Goal: Task Accomplishment & Management: Manage account settings

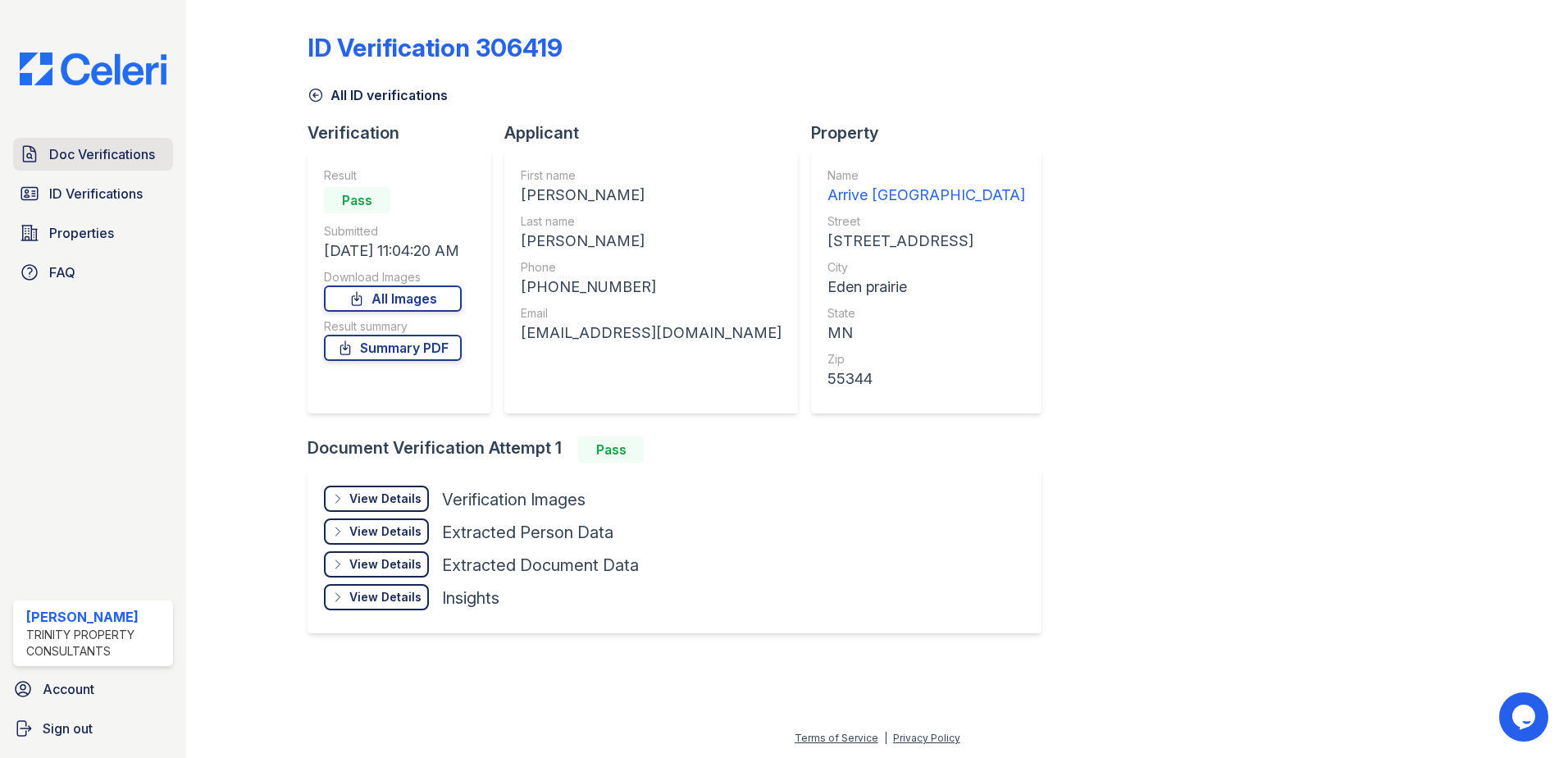
click at [62, 158] on span "Doc Verifications" at bounding box center [102, 154] width 105 height 20
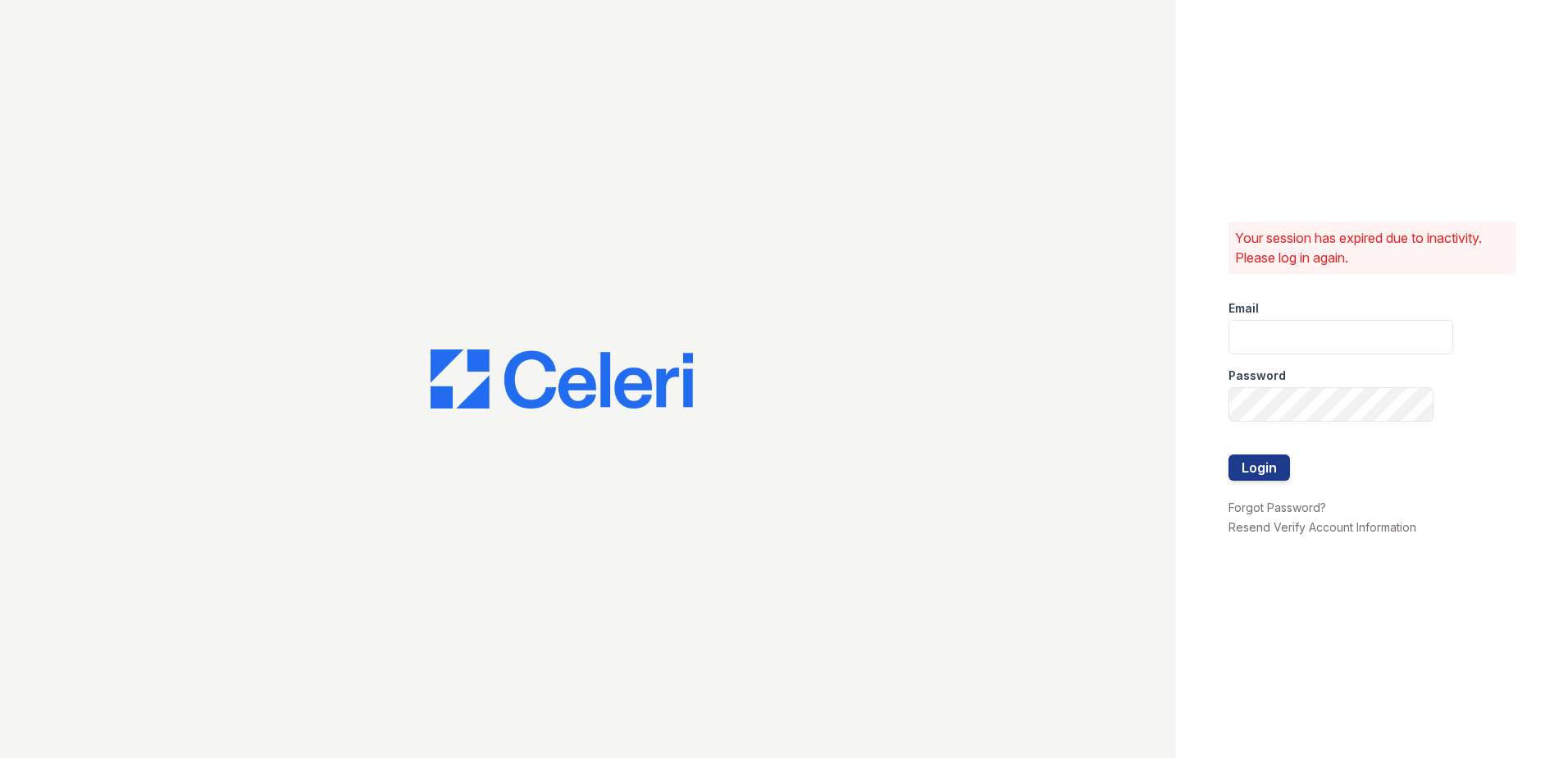
type input "CCarbonell@trinity-pm.com"
click at [1235, 460] on button "Login" at bounding box center [1259, 468] width 61 height 26
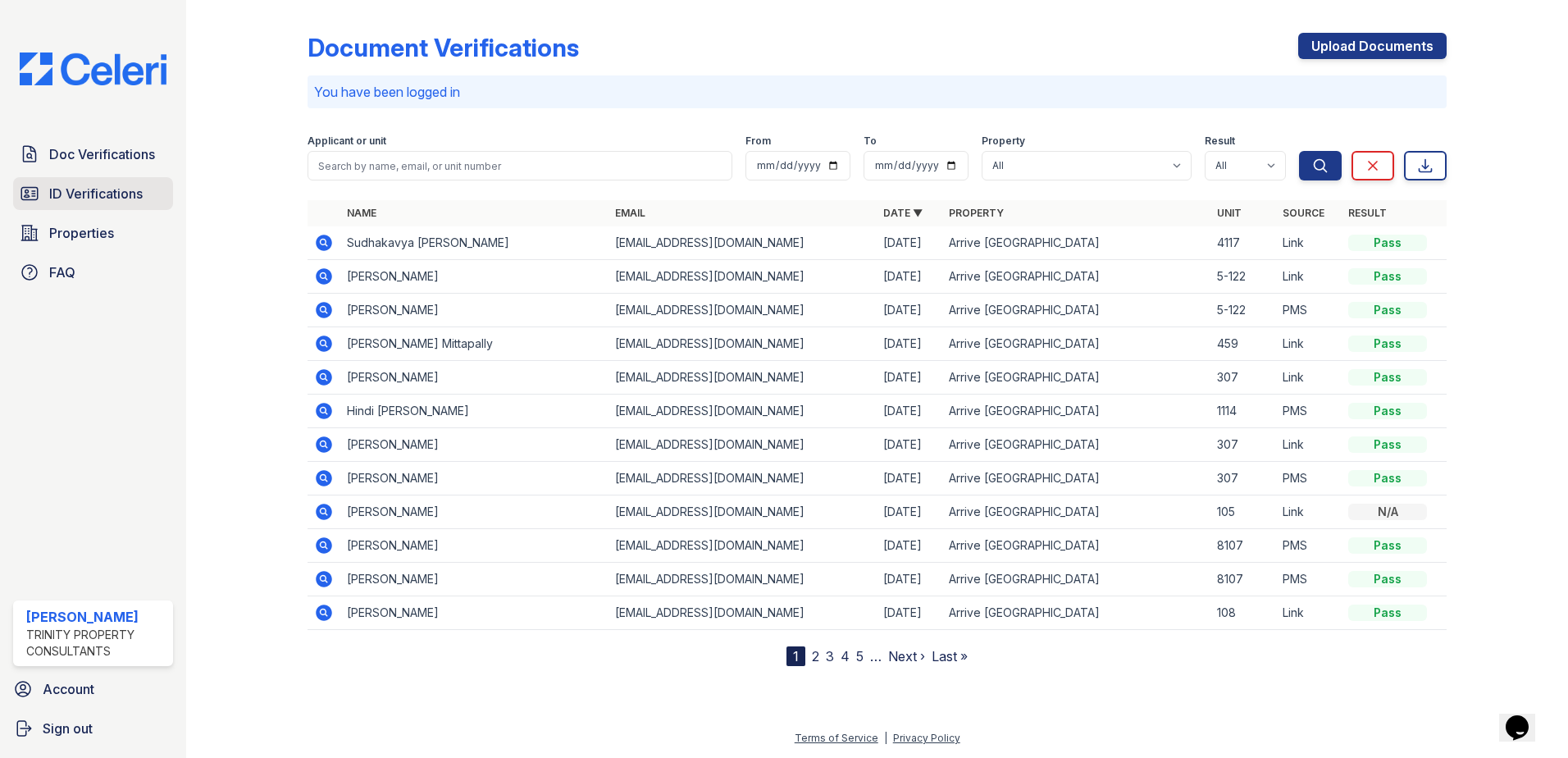
click at [94, 201] on span "ID Verifications" at bounding box center [96, 194] width 93 height 20
